Goal: Information Seeking & Learning: Check status

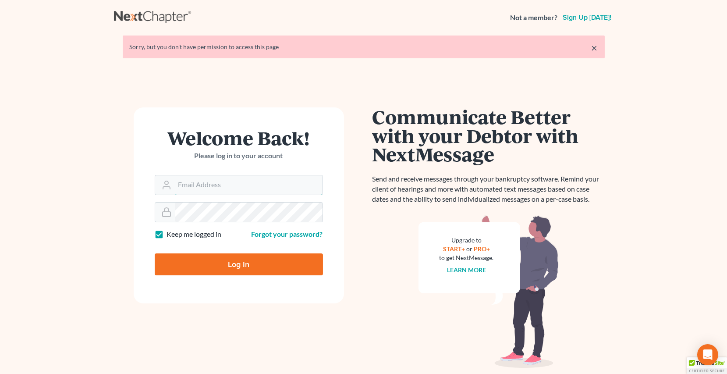
type input "[EMAIL_ADDRESS][PERSON_NAME][DOMAIN_NAME]"
click at [270, 260] on input "Log In" at bounding box center [239, 264] width 168 height 22
type input "Thinking..."
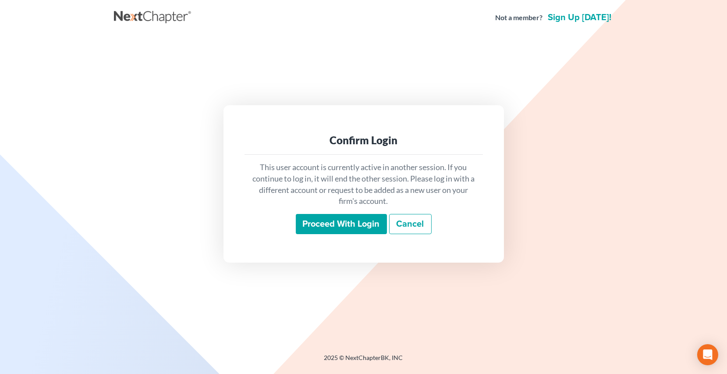
click at [324, 228] on input "Proceed with login" at bounding box center [341, 224] width 91 height 20
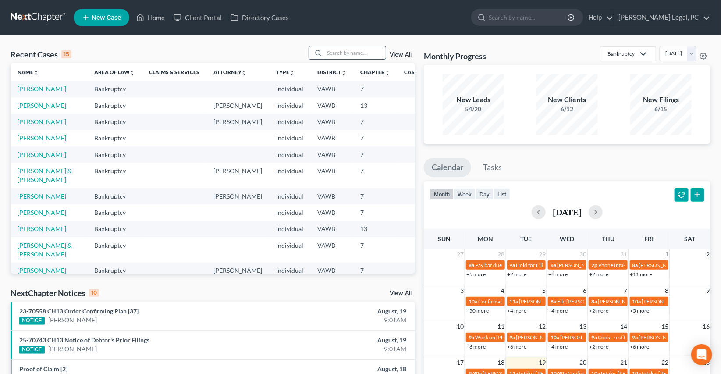
click at [344, 49] on input "search" at bounding box center [354, 52] width 61 height 13
click at [329, 54] on input "search" at bounding box center [354, 52] width 61 height 13
type input "[PERSON_NAME]"
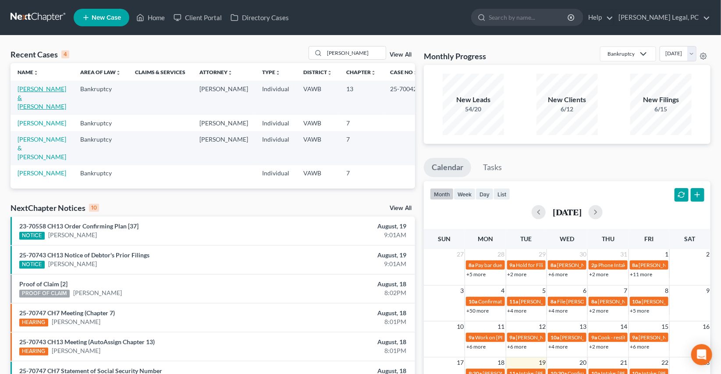
click at [31, 97] on link "[PERSON_NAME] & [PERSON_NAME]" at bounding box center [42, 97] width 49 height 25
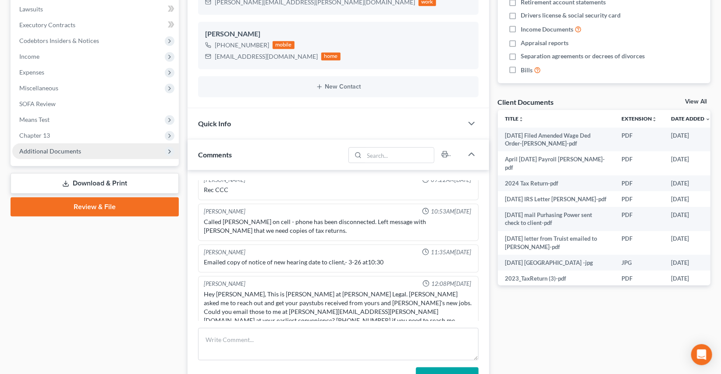
scroll to position [239, 0]
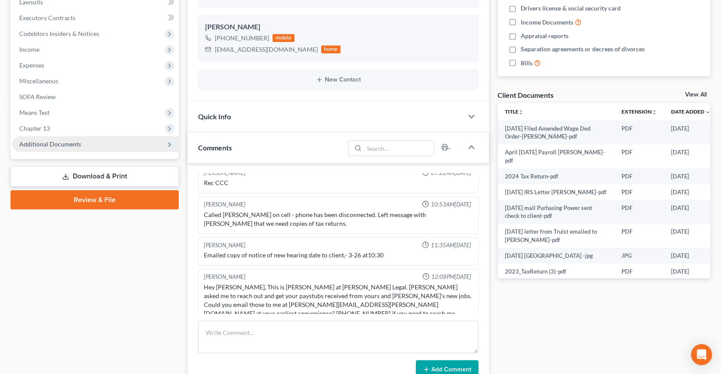
click at [44, 140] on span "Additional Documents" at bounding box center [50, 143] width 62 height 7
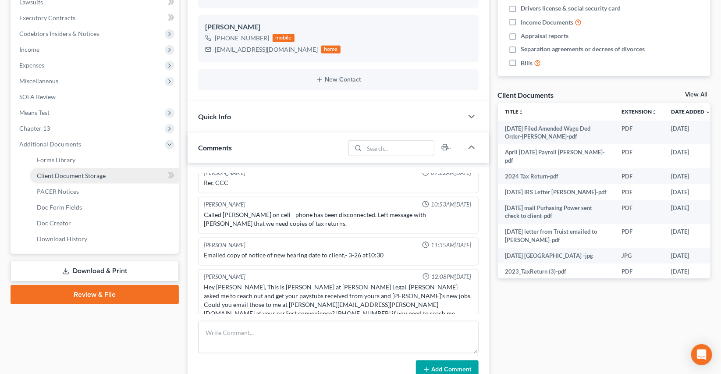
click at [64, 175] on span "Client Document Storage" at bounding box center [71, 175] width 69 height 7
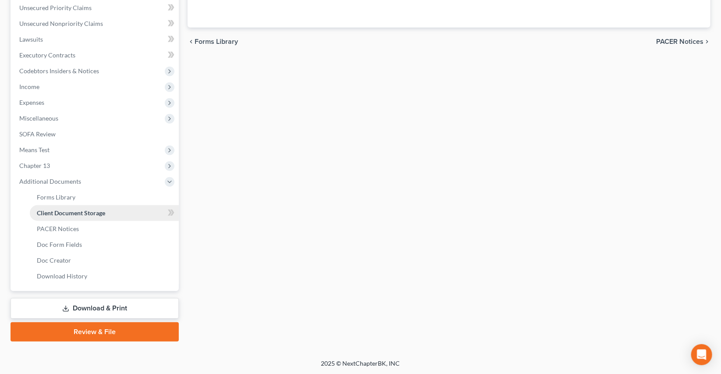
scroll to position [174, 0]
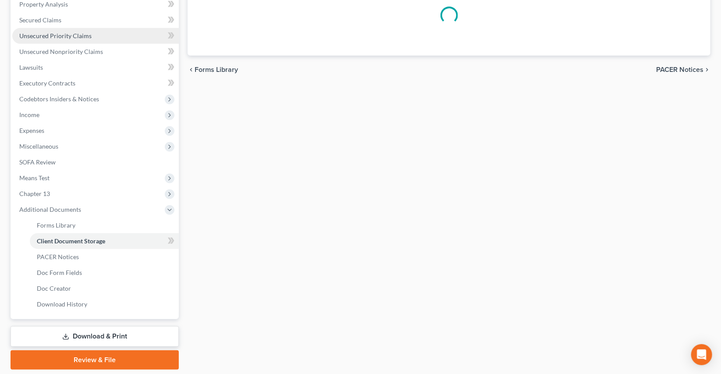
select select "0"
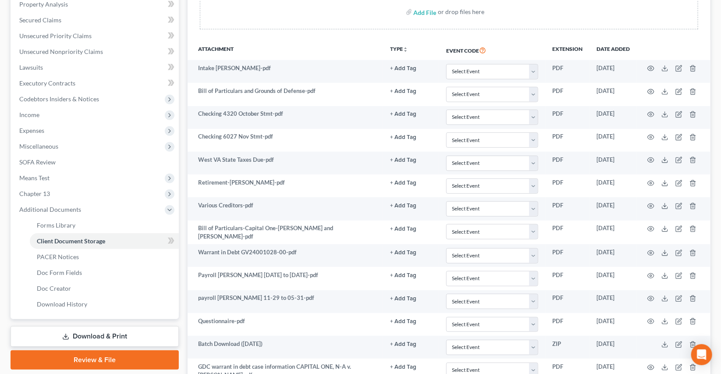
scroll to position [0, 0]
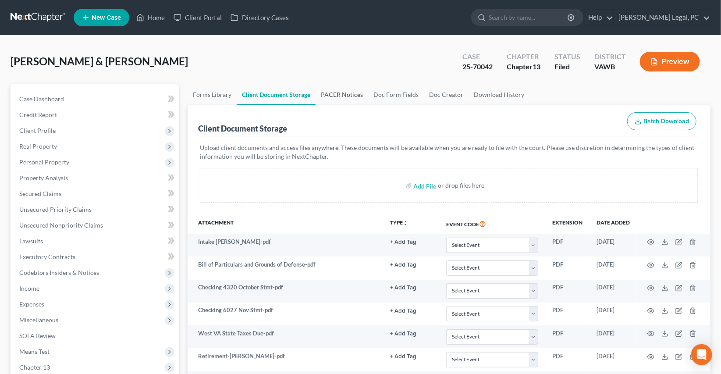
click at [342, 92] on link "PACER Notices" at bounding box center [342, 94] width 53 height 21
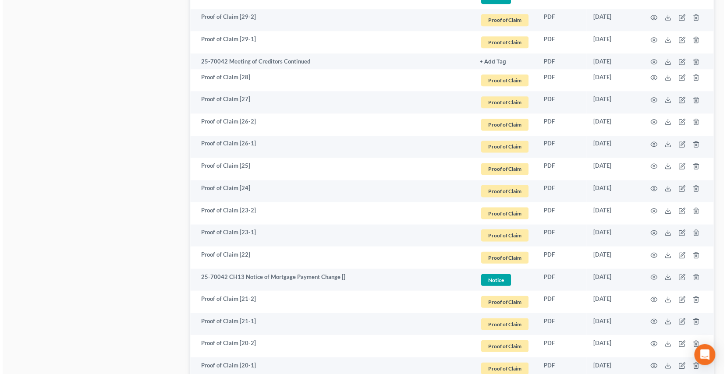
scroll to position [1036, 0]
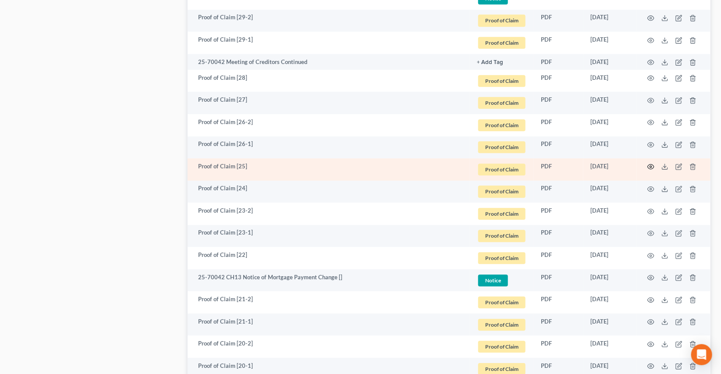
click at [651, 166] on circle "button" at bounding box center [651, 167] width 2 height 2
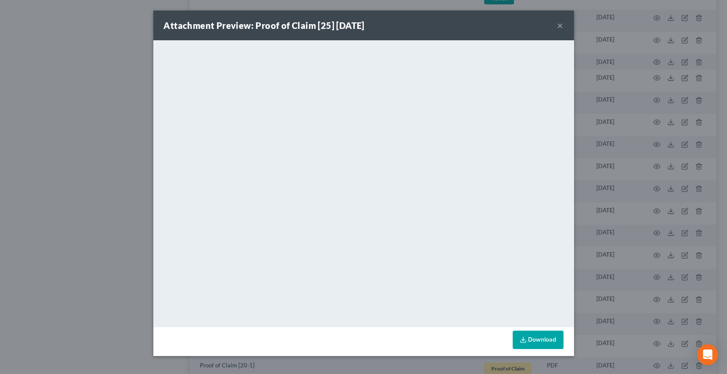
click at [84, 168] on div "Attachment Preview: Proof of Claim [25] [DATE] × <object ng-attr-data='[URL][DO…" at bounding box center [363, 187] width 727 height 374
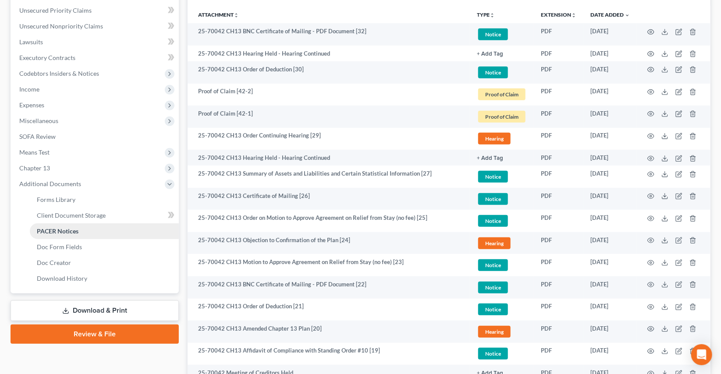
scroll to position [0, 0]
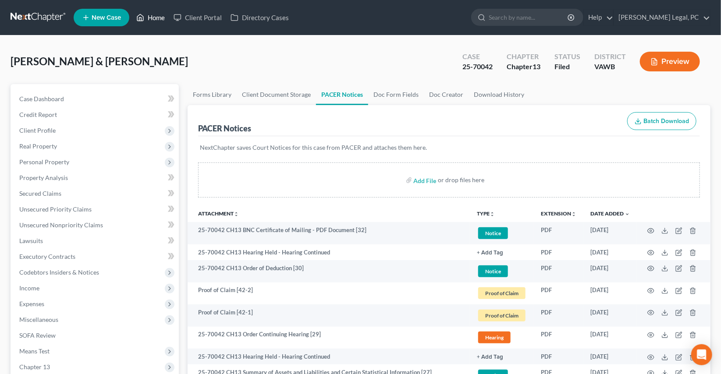
click at [161, 18] on link "Home" at bounding box center [150, 18] width 37 height 16
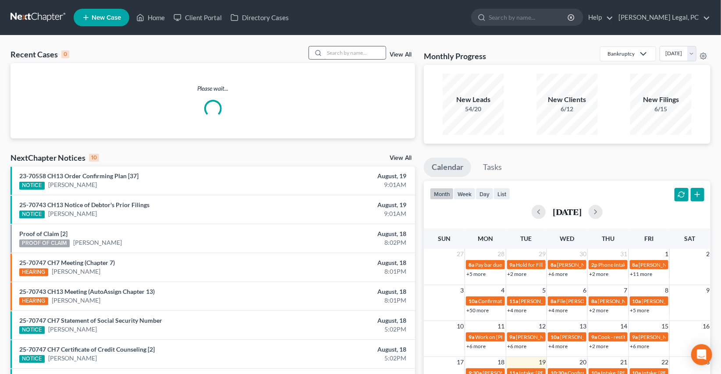
click at [356, 52] on input "search" at bounding box center [354, 52] width 61 height 13
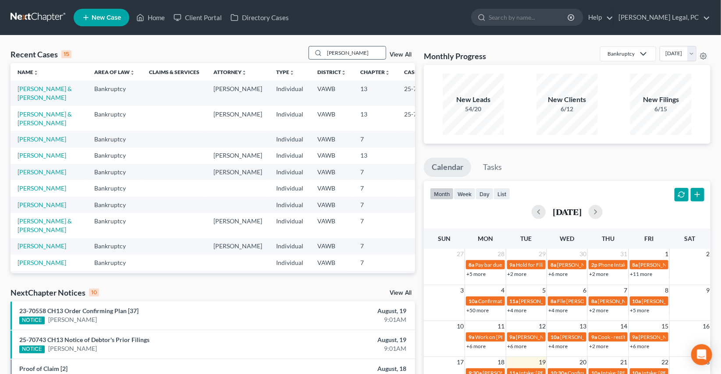
type input "[PERSON_NAME]"
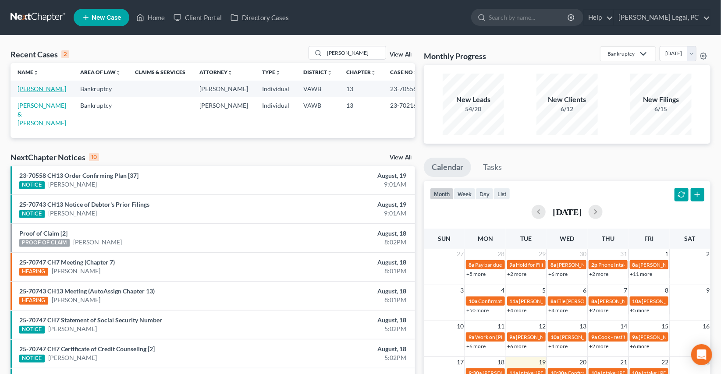
click at [54, 88] on link "[PERSON_NAME]" at bounding box center [42, 88] width 49 height 7
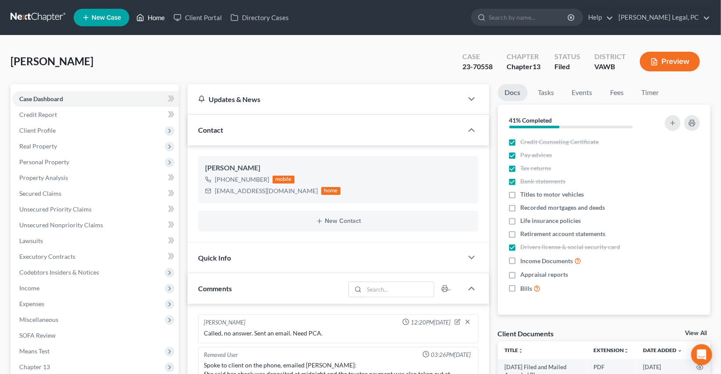
click at [154, 13] on link "Home" at bounding box center [150, 18] width 37 height 16
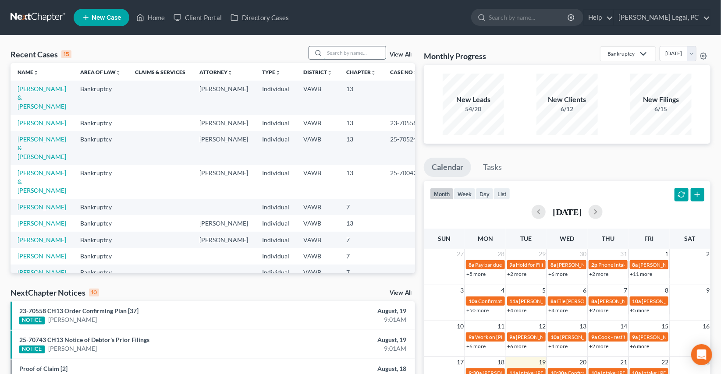
click at [357, 51] on input "search" at bounding box center [354, 52] width 61 height 13
click at [338, 54] on input "search" at bounding box center [354, 52] width 61 height 13
type input "brown"
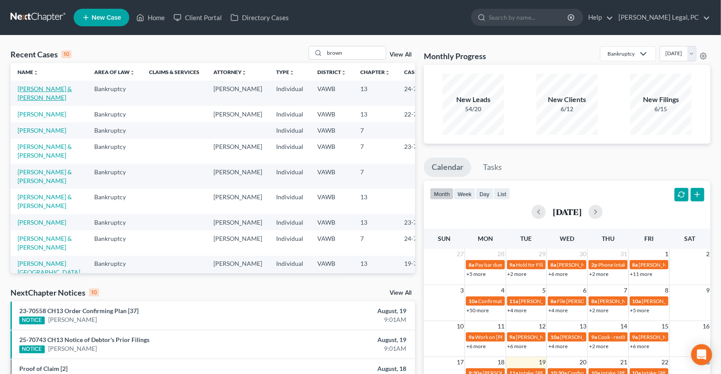
click at [28, 96] on link "[PERSON_NAME] & [PERSON_NAME]" at bounding box center [45, 93] width 54 height 16
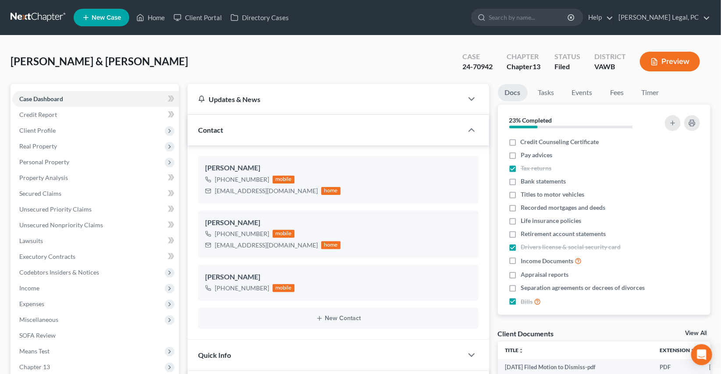
scroll to position [964, 0]
click at [153, 14] on link "Home" at bounding box center [150, 18] width 37 height 16
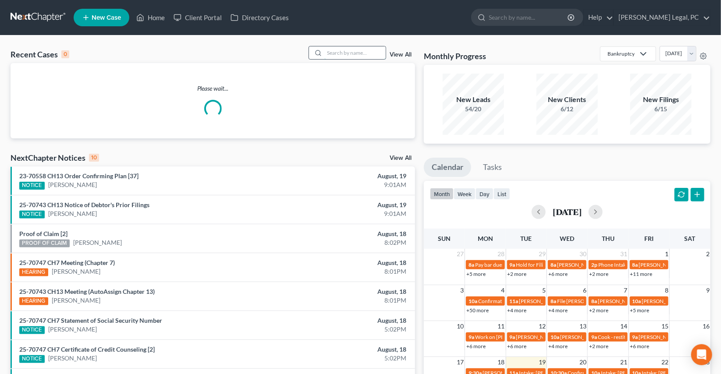
click at [351, 54] on input "search" at bounding box center [354, 52] width 61 height 13
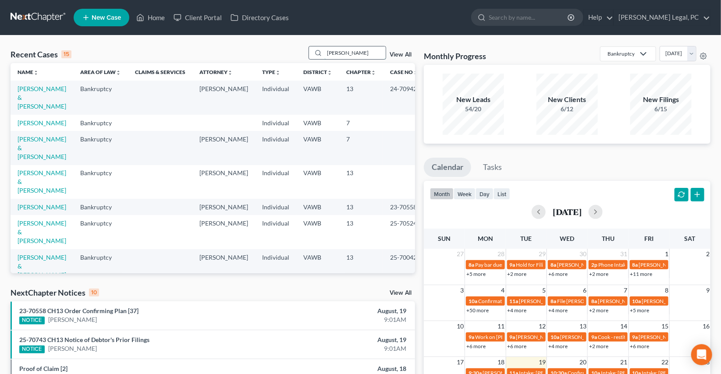
type input "[PERSON_NAME]"
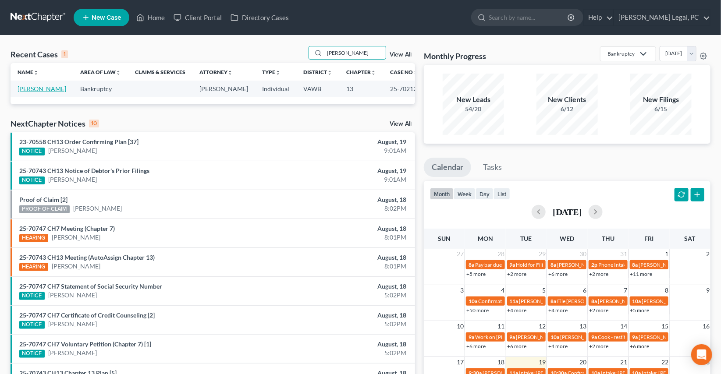
click at [30, 89] on link "[PERSON_NAME]" at bounding box center [42, 88] width 49 height 7
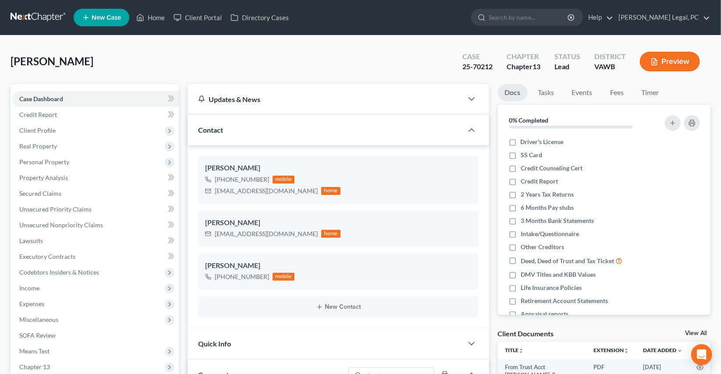
scroll to position [441, 0]
drag, startPoint x: 214, startPoint y: 190, endPoint x: 261, endPoint y: 192, distance: 47.0
click at [261, 192] on div "[EMAIL_ADDRESS][DOMAIN_NAME]" at bounding box center [266, 191] width 103 height 9
copy div "[EMAIL_ADDRESS][DOMAIN_NAME]"
click at [140, 18] on icon at bounding box center [140, 17] width 8 height 11
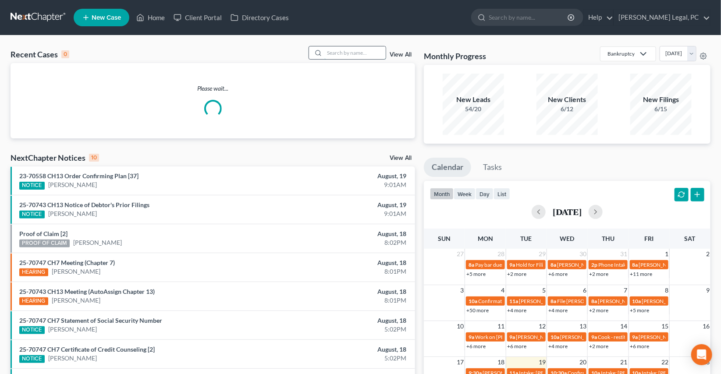
click at [359, 50] on input "search" at bounding box center [354, 52] width 61 height 13
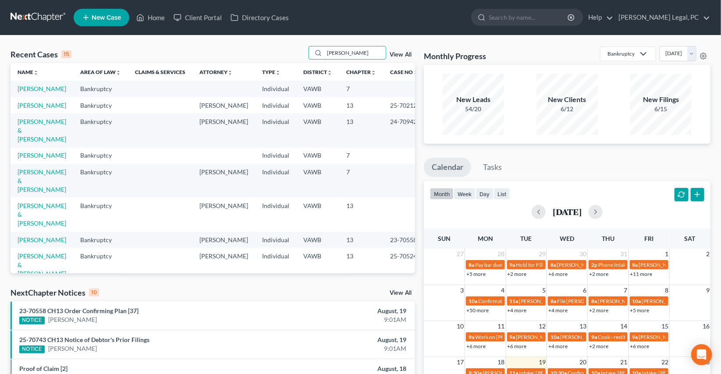
type input "[PERSON_NAME]"
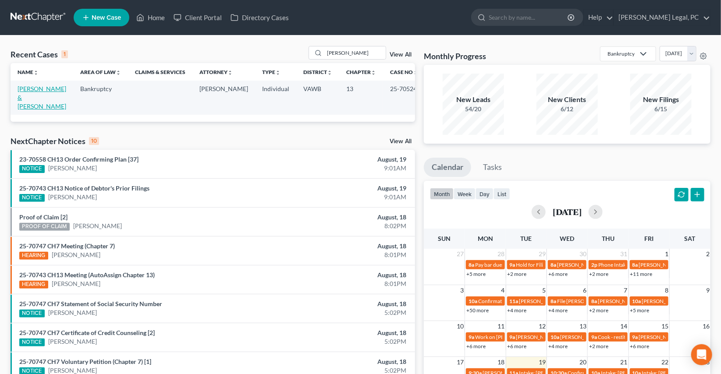
click at [25, 89] on link "[PERSON_NAME] & [PERSON_NAME]" at bounding box center [42, 97] width 49 height 25
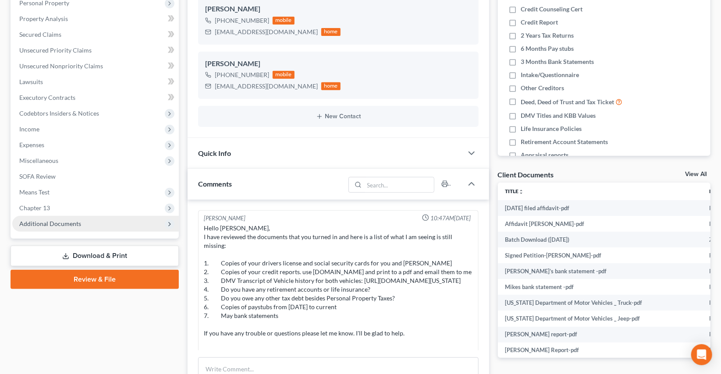
scroll to position [193, 0]
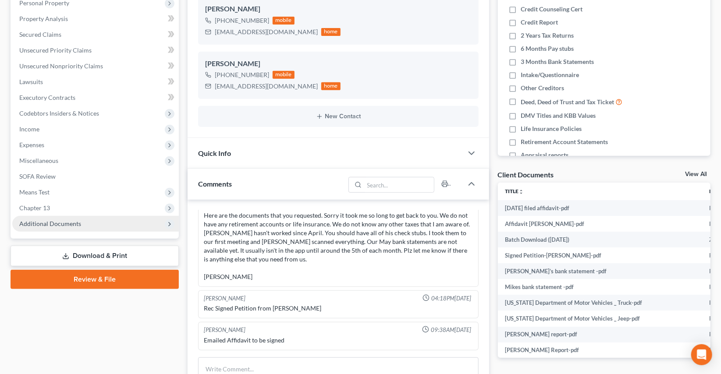
click at [37, 225] on span "Additional Documents" at bounding box center [50, 223] width 62 height 7
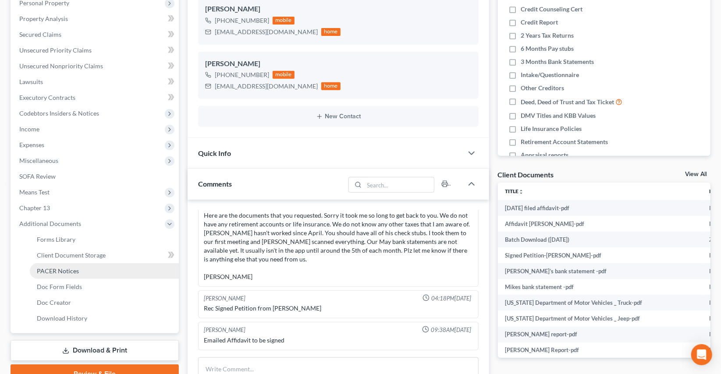
click at [64, 272] on span "PACER Notices" at bounding box center [58, 270] width 42 height 7
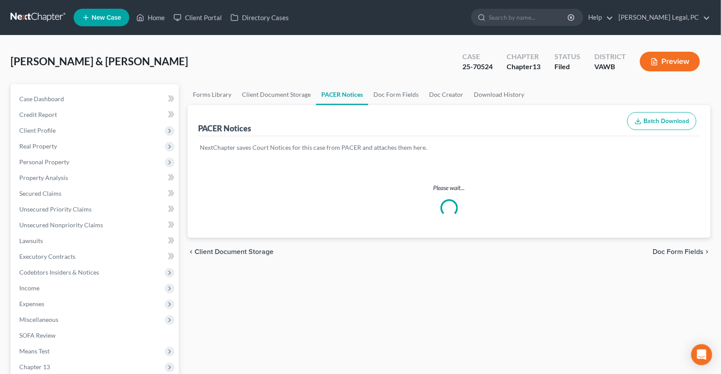
click at [262, 55] on div "[PERSON_NAME] & [PERSON_NAME] Upgraded Case 25-70524 Chapter Chapter 13 Status …" at bounding box center [361, 65] width 700 height 38
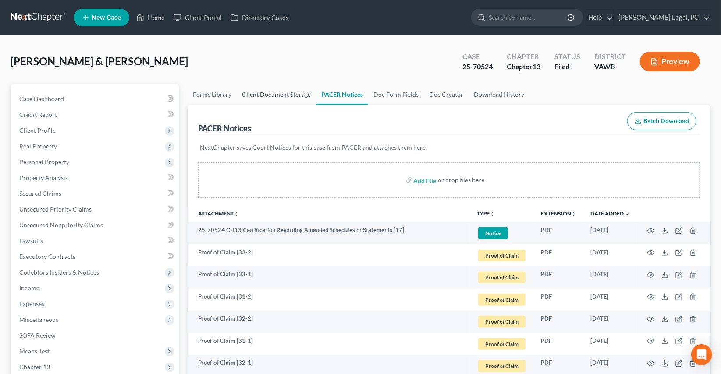
click at [269, 100] on link "Client Document Storage" at bounding box center [276, 94] width 79 height 21
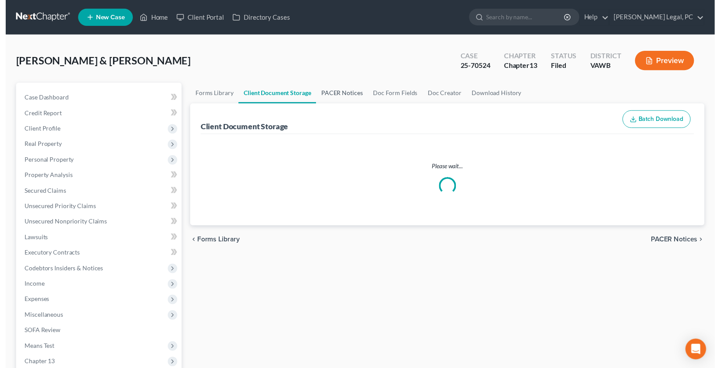
select select "0"
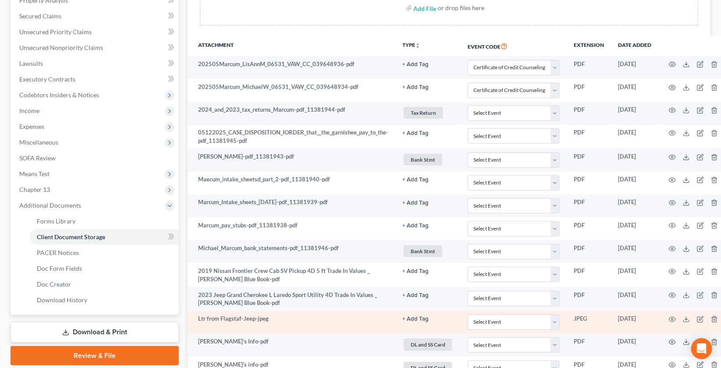
scroll to position [159, 0]
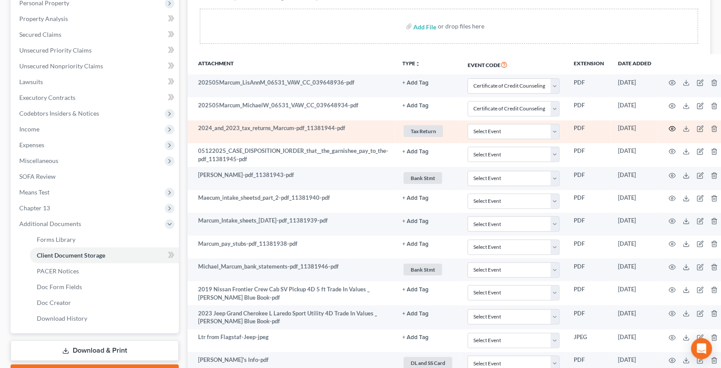
click at [672, 130] on icon "button" at bounding box center [672, 128] width 7 height 7
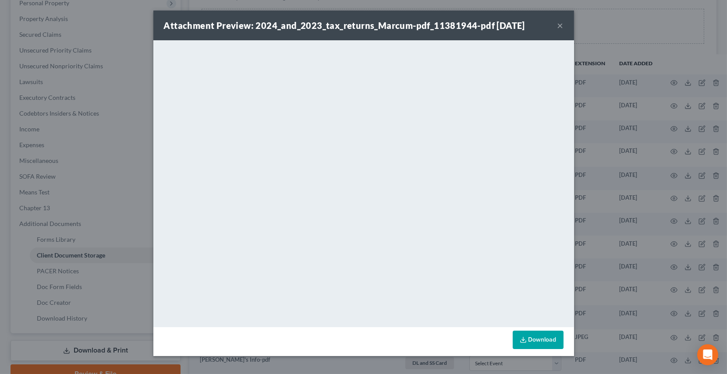
click at [560, 27] on button "×" at bounding box center [561, 25] width 6 height 11
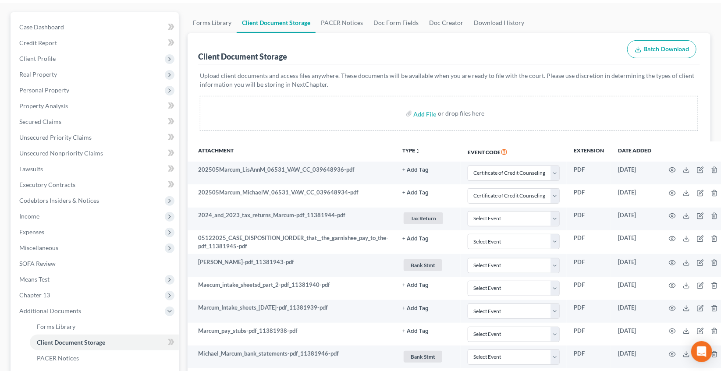
scroll to position [0, 0]
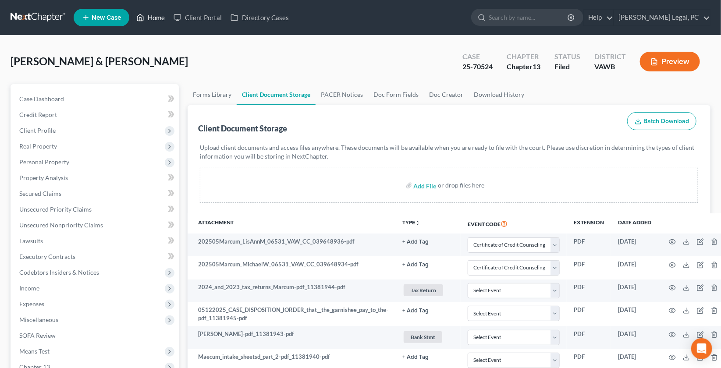
click at [145, 15] on link "Home" at bounding box center [150, 18] width 37 height 16
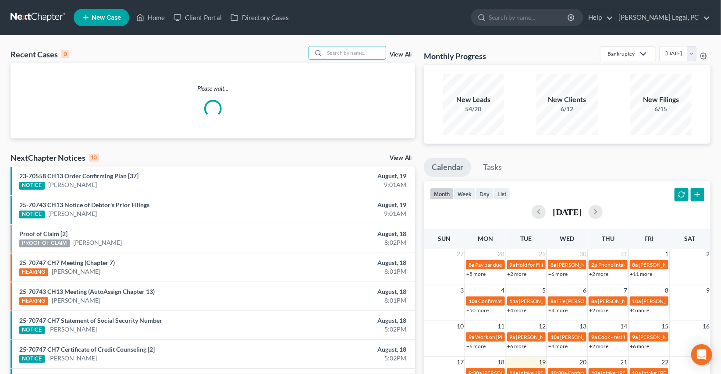
drag, startPoint x: 331, startPoint y: 50, endPoint x: 334, endPoint y: 36, distance: 13.9
click at [331, 49] on input "search" at bounding box center [354, 52] width 61 height 13
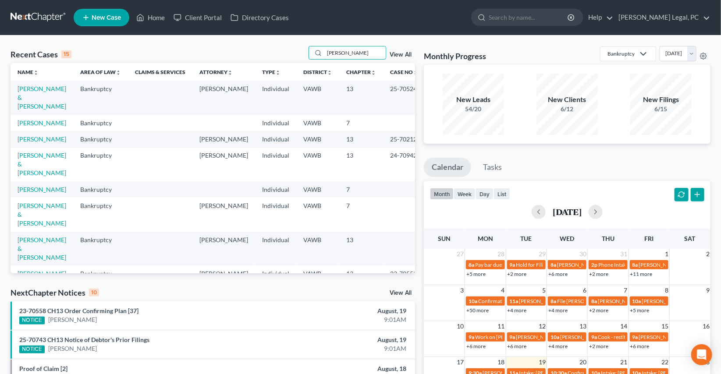
type input "[PERSON_NAME]"
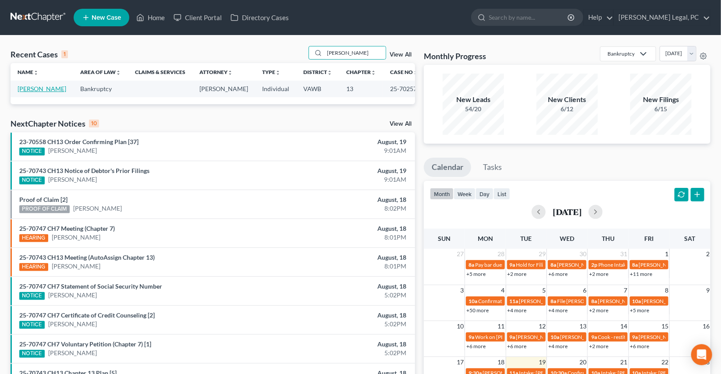
click at [41, 90] on link "[PERSON_NAME]" at bounding box center [42, 88] width 49 height 7
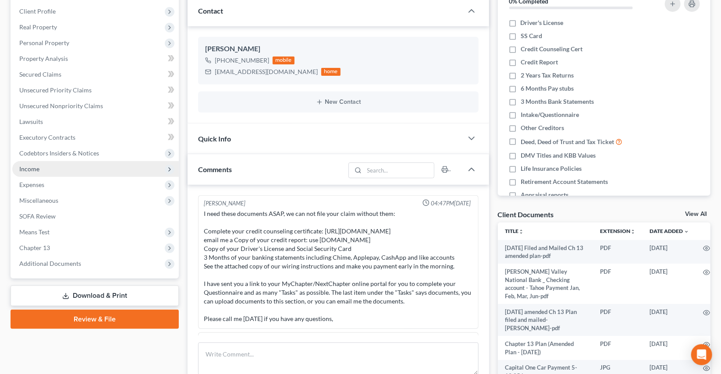
scroll to position [101, 0]
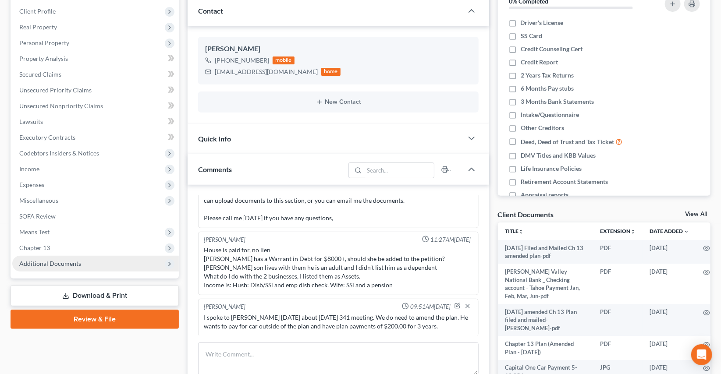
click at [38, 267] on span "Additional Documents" at bounding box center [95, 264] width 167 height 16
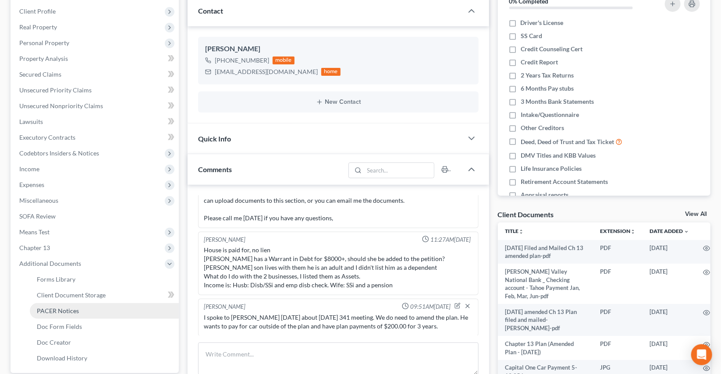
click at [53, 313] on span "PACER Notices" at bounding box center [58, 310] width 42 height 7
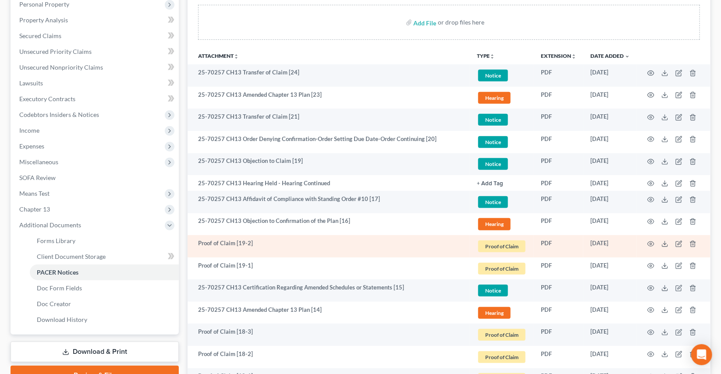
scroll to position [159, 0]
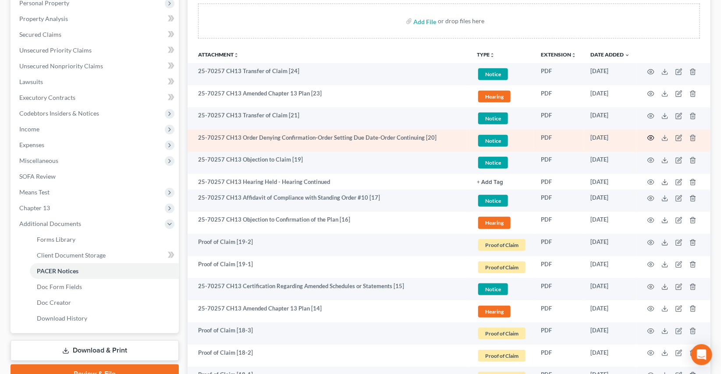
click at [649, 138] on icon "button" at bounding box center [651, 138] width 7 height 7
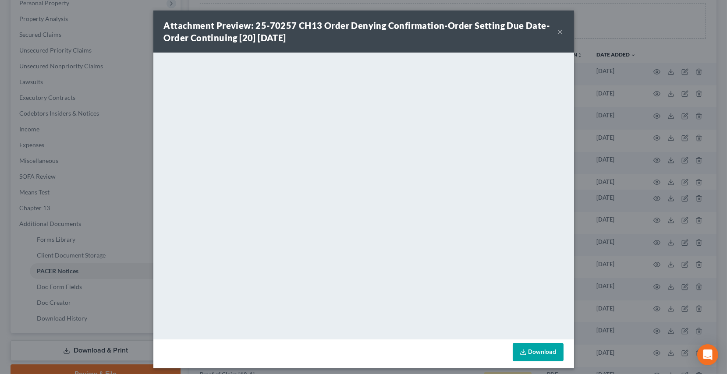
click at [559, 33] on button "×" at bounding box center [561, 31] width 6 height 11
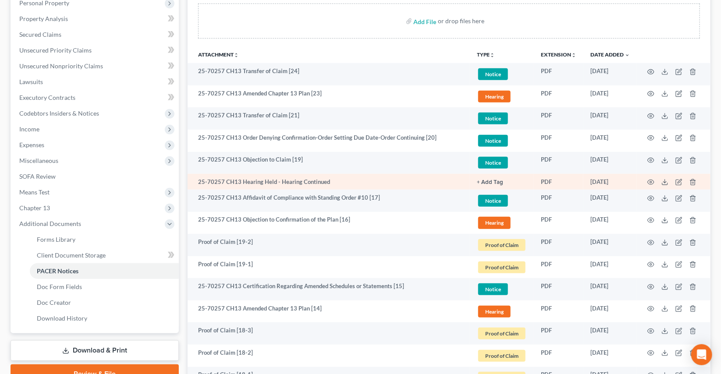
scroll to position [0, 0]
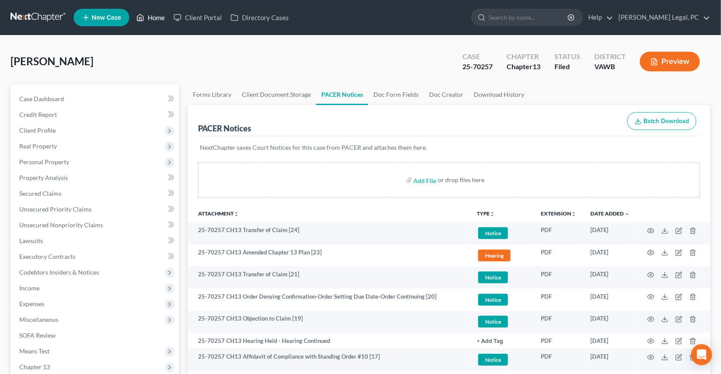
click at [146, 20] on link "Home" at bounding box center [150, 18] width 37 height 16
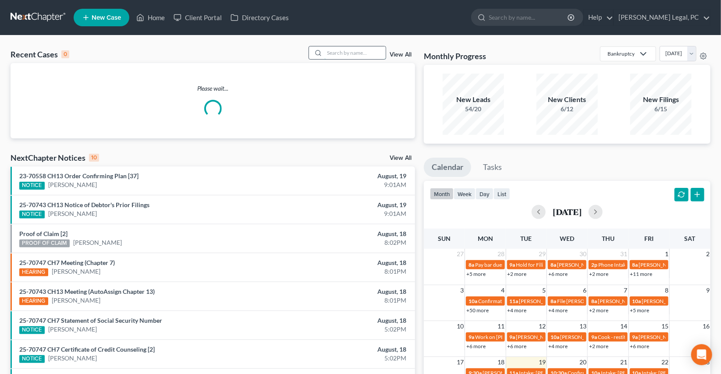
click at [343, 49] on input "search" at bounding box center [354, 52] width 61 height 13
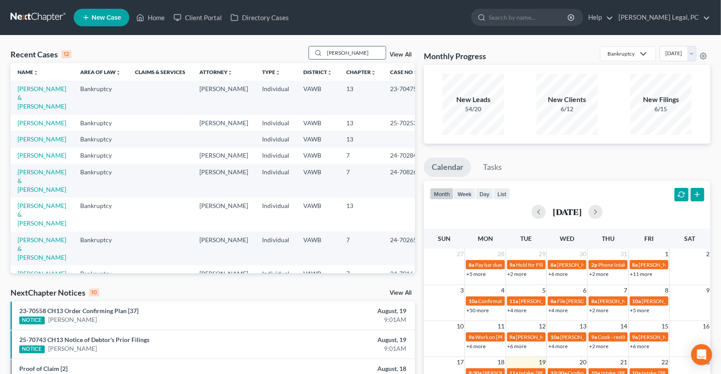
type input "[PERSON_NAME]"
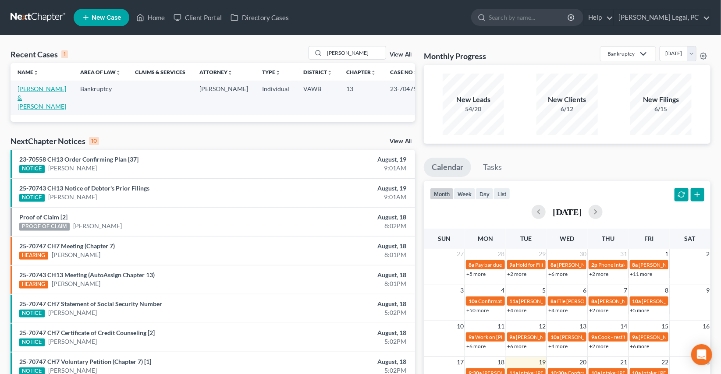
click at [45, 90] on link "[PERSON_NAME] & [PERSON_NAME]" at bounding box center [42, 97] width 49 height 25
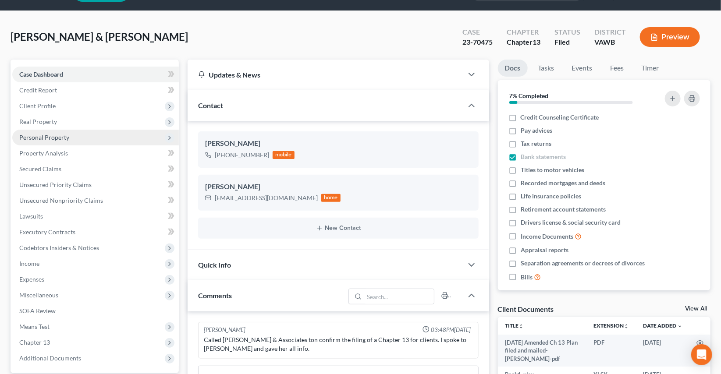
scroll to position [119, 0]
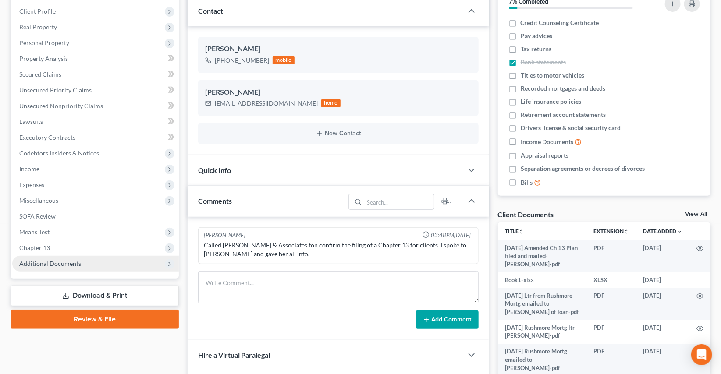
click at [48, 261] on span "Additional Documents" at bounding box center [50, 263] width 62 height 7
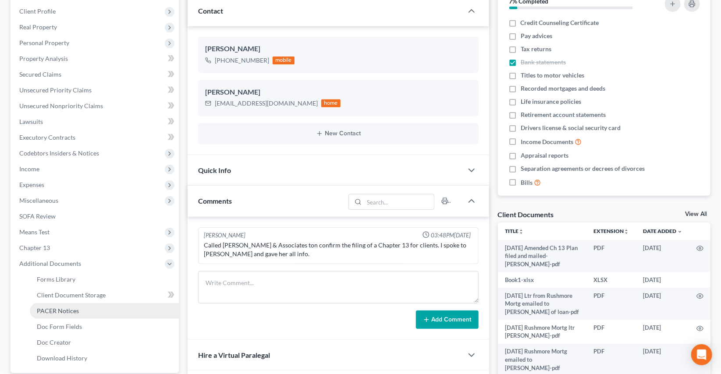
click at [61, 309] on span "PACER Notices" at bounding box center [58, 310] width 42 height 7
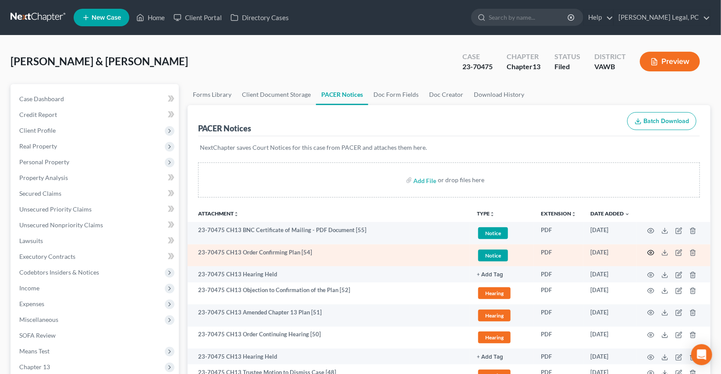
click at [653, 249] on icon "button" at bounding box center [651, 252] width 7 height 7
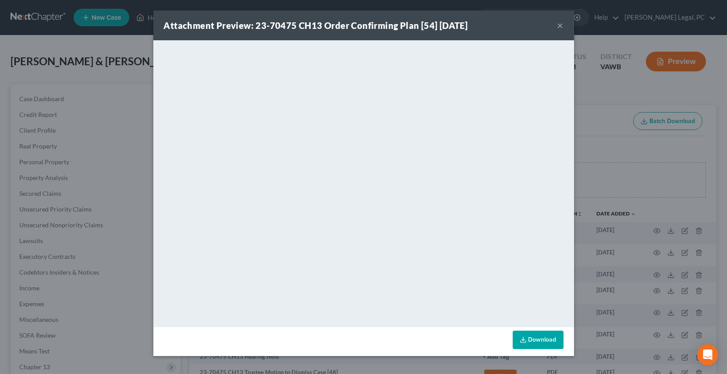
click at [561, 26] on button "×" at bounding box center [561, 25] width 6 height 11
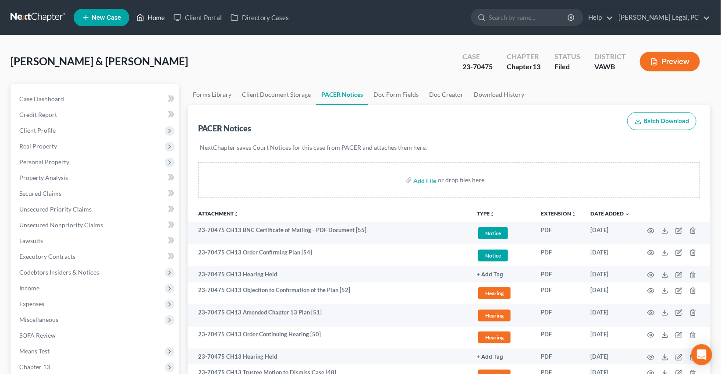
click at [150, 14] on link "Home" at bounding box center [150, 18] width 37 height 16
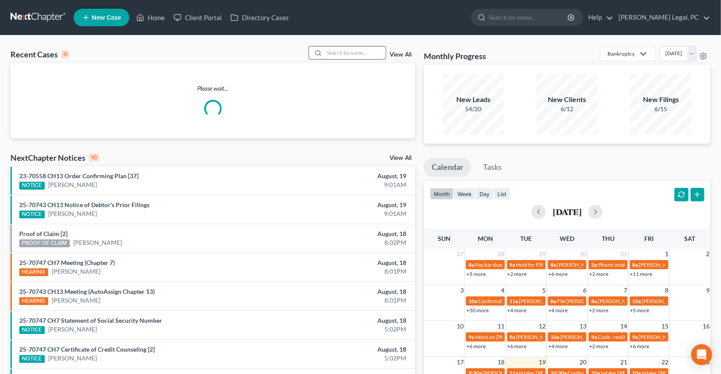
click at [352, 50] on input "search" at bounding box center [354, 52] width 61 height 13
type input "[PERSON_NAME]"
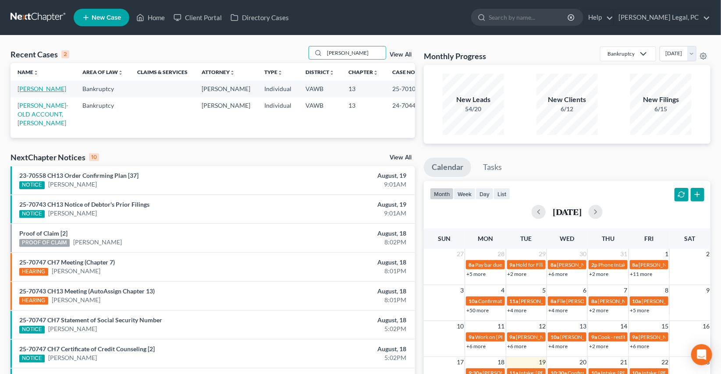
click at [32, 86] on link "[PERSON_NAME]" at bounding box center [42, 88] width 49 height 7
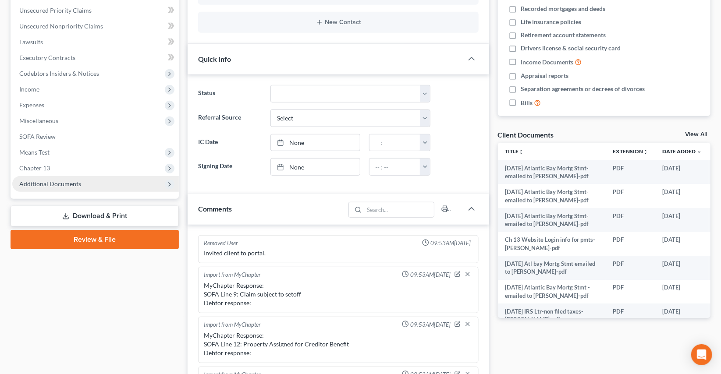
scroll to position [721, 0]
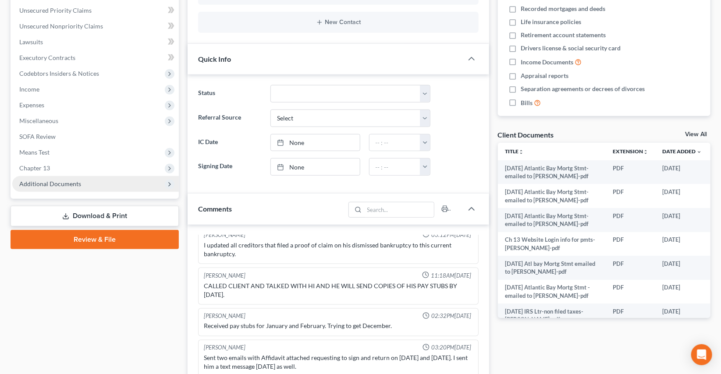
click at [43, 185] on span "Additional Documents" at bounding box center [50, 183] width 62 height 7
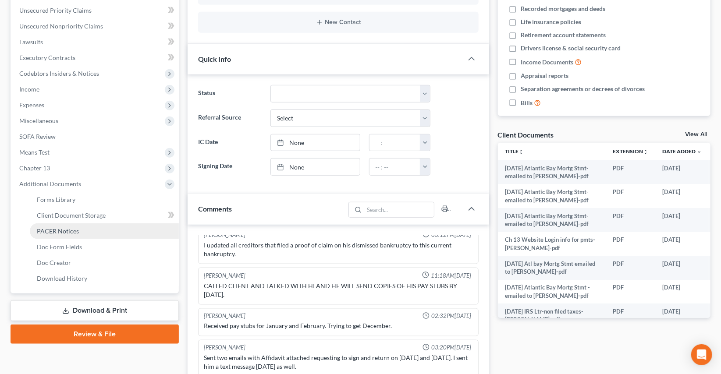
click at [49, 231] on span "PACER Notices" at bounding box center [58, 231] width 42 height 7
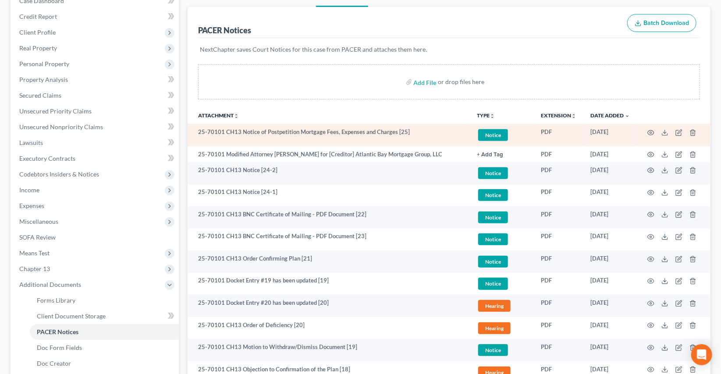
scroll to position [119, 0]
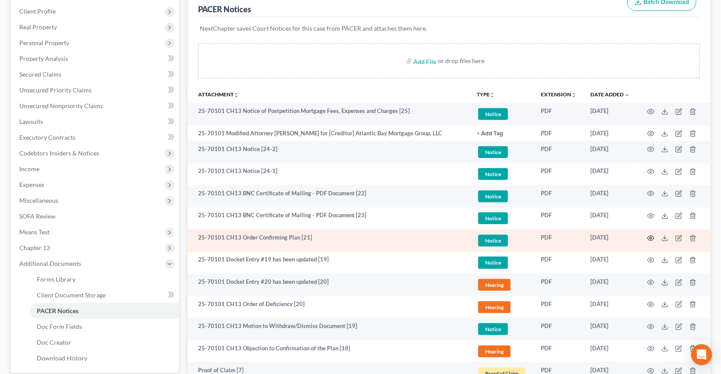
click at [650, 235] on icon "button" at bounding box center [651, 238] width 7 height 7
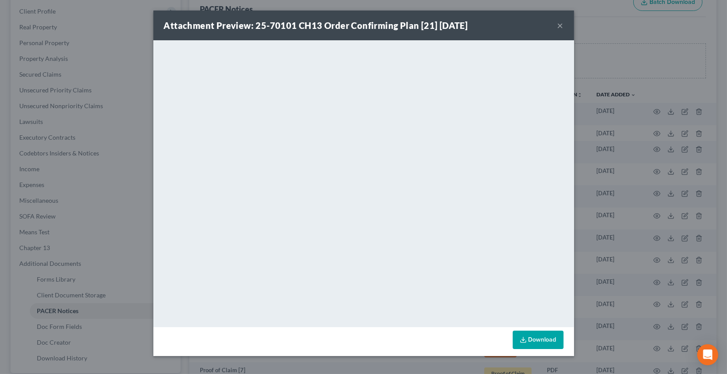
click at [117, 52] on div "Attachment Preview: 25-70101 CH13 Order Confirming Plan [21] [DATE] × <object n…" at bounding box center [363, 187] width 727 height 374
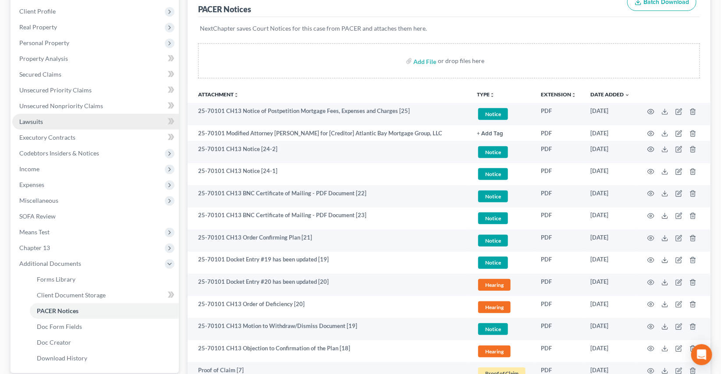
scroll to position [0, 0]
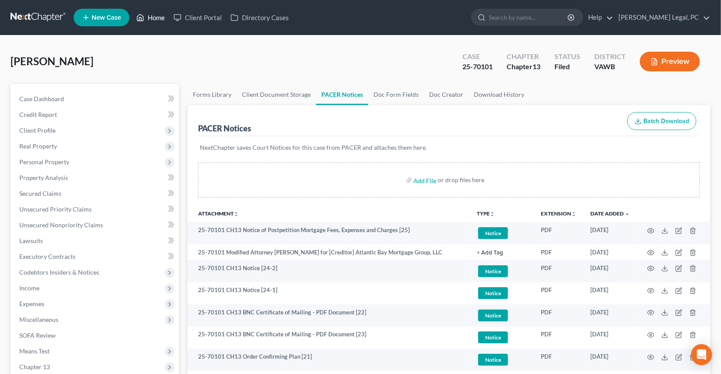
click at [165, 16] on link "Home" at bounding box center [150, 18] width 37 height 16
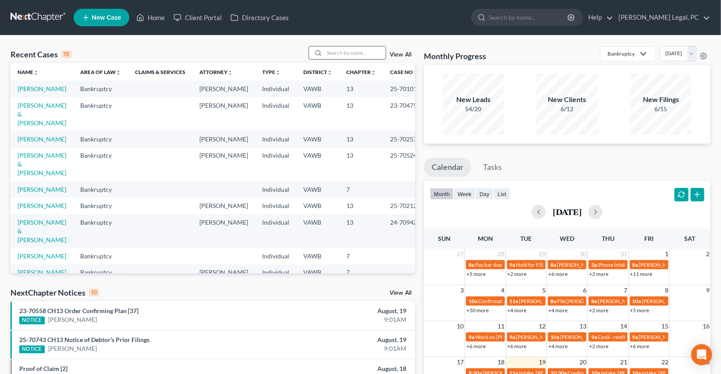
click at [356, 55] on input "search" at bounding box center [354, 52] width 61 height 13
type input "[PERSON_NAME]"
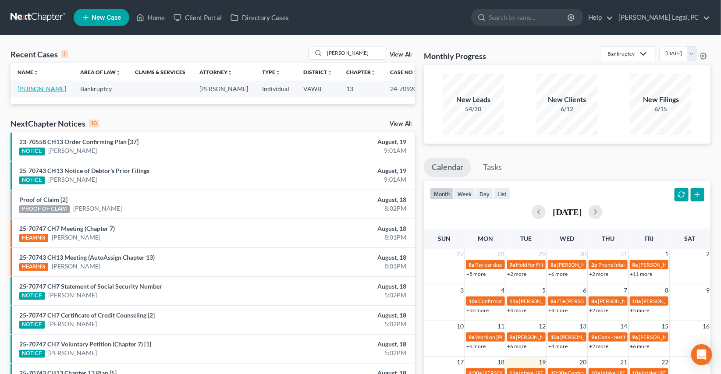
click at [39, 85] on link "[PERSON_NAME]" at bounding box center [42, 88] width 49 height 7
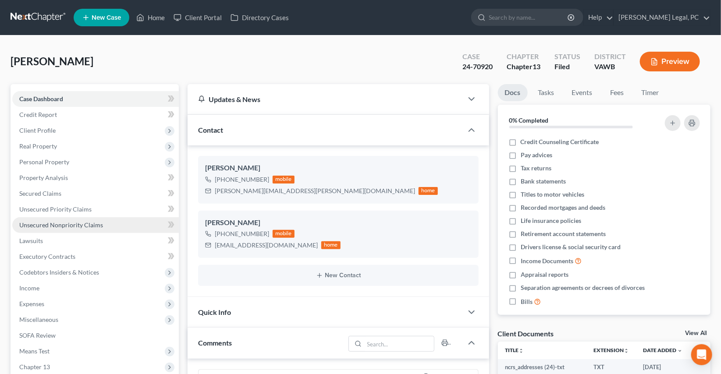
scroll to position [198, 0]
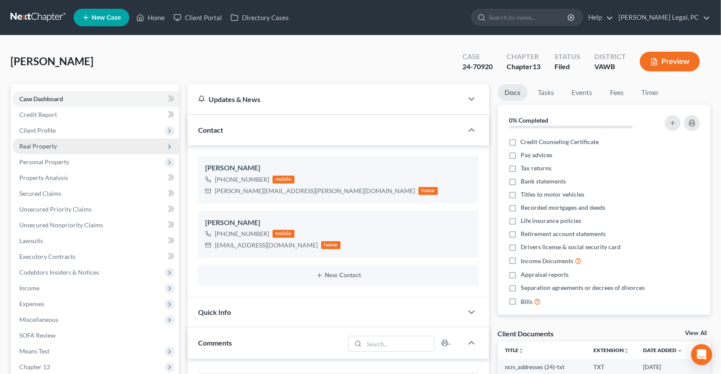
click at [43, 146] on span "Real Property" at bounding box center [38, 145] width 38 height 7
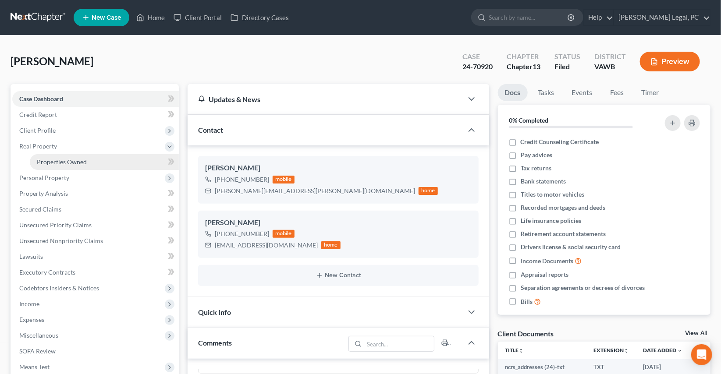
click at [51, 155] on link "Properties Owned" at bounding box center [104, 162] width 149 height 16
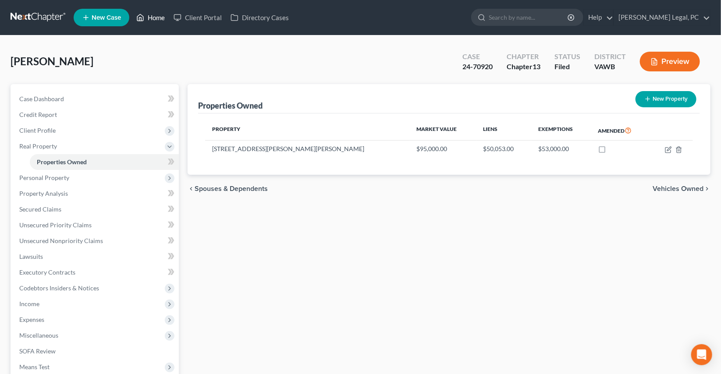
click at [146, 19] on link "Home" at bounding box center [150, 18] width 37 height 16
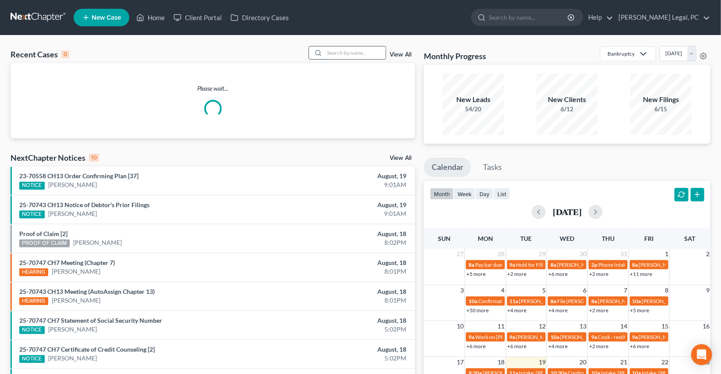
click at [344, 51] on input "search" at bounding box center [354, 52] width 61 height 13
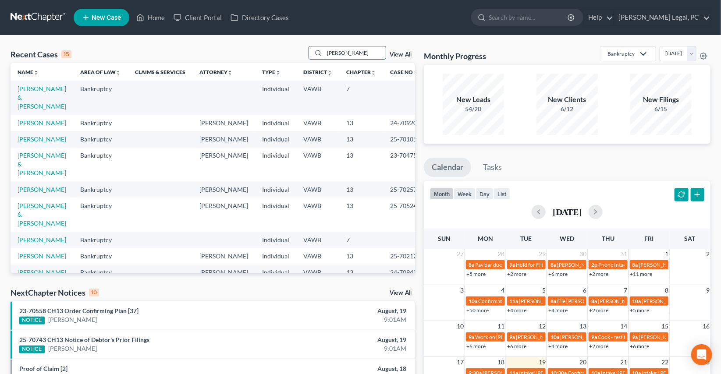
type input "[PERSON_NAME]"
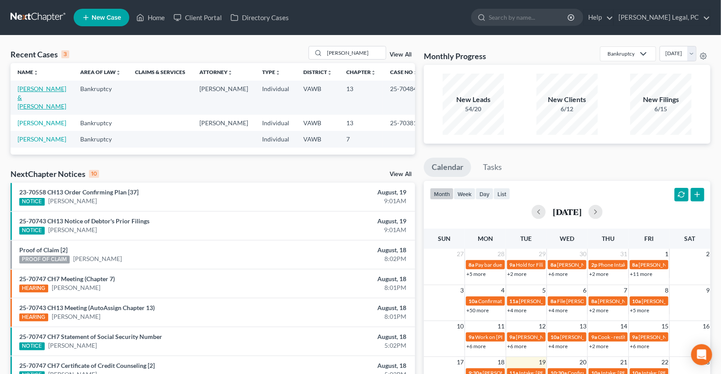
click at [37, 92] on link "[PERSON_NAME] & [PERSON_NAME]" at bounding box center [42, 97] width 49 height 25
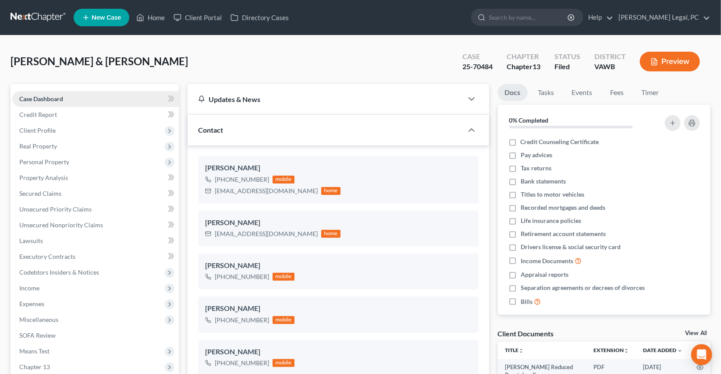
scroll to position [887, 0]
click at [159, 15] on link "Home" at bounding box center [150, 18] width 37 height 16
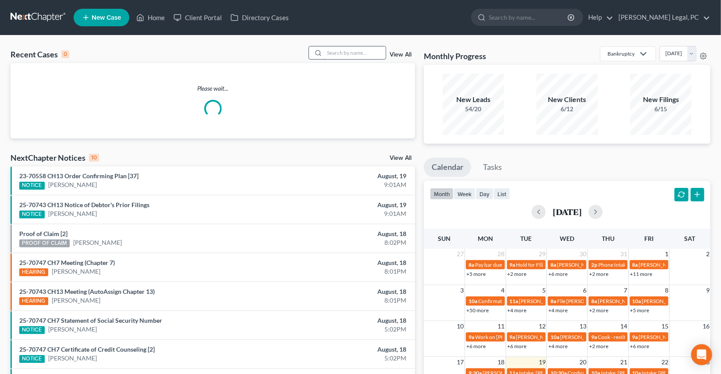
click at [333, 50] on input "search" at bounding box center [354, 52] width 61 height 13
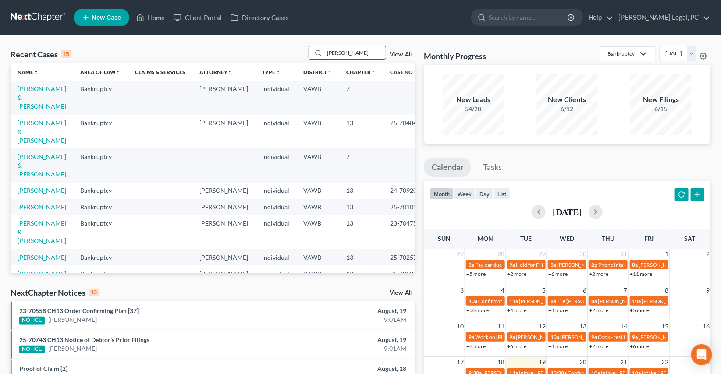
type input "[PERSON_NAME]"
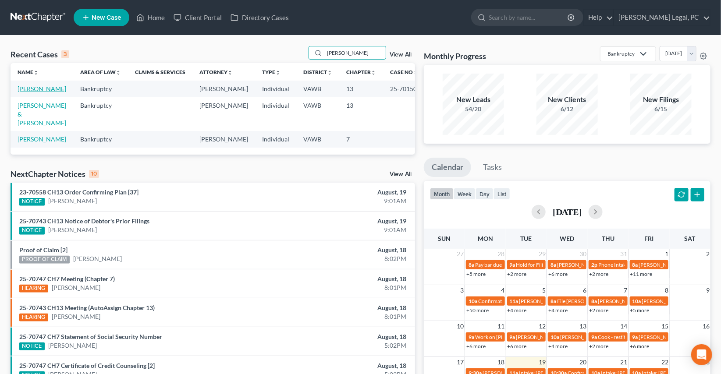
click at [37, 89] on link "[PERSON_NAME]" at bounding box center [42, 88] width 49 height 7
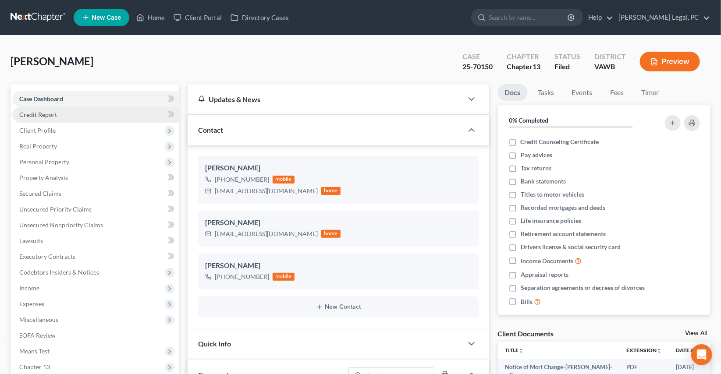
scroll to position [742, 0]
